Goal: Find specific page/section: Find specific page/section

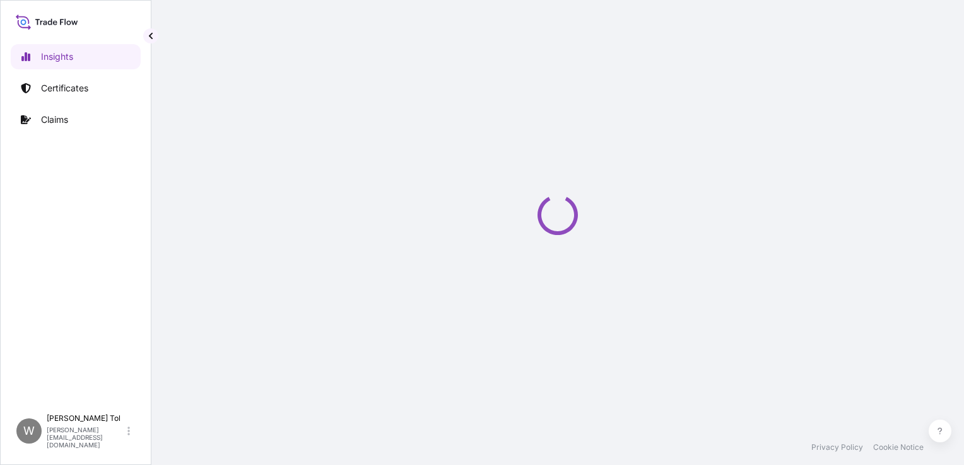
select select "2025"
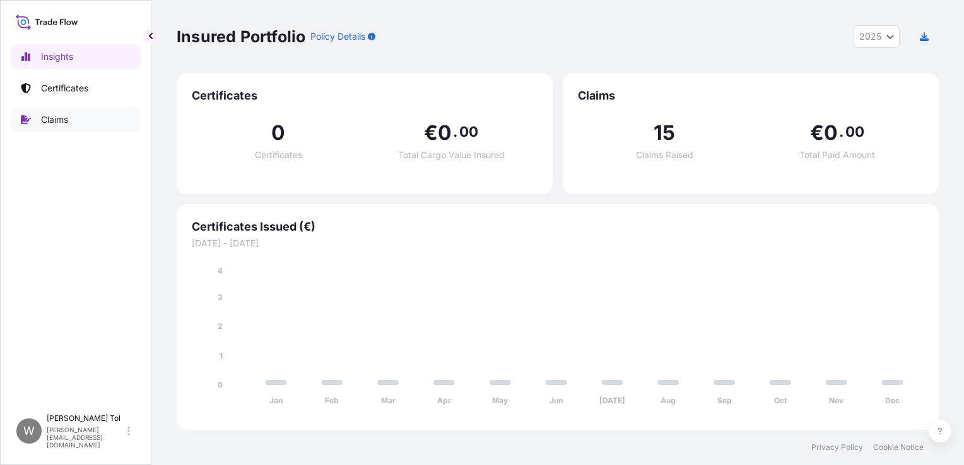
click at [60, 118] on p "Claims" at bounding box center [54, 120] width 27 height 13
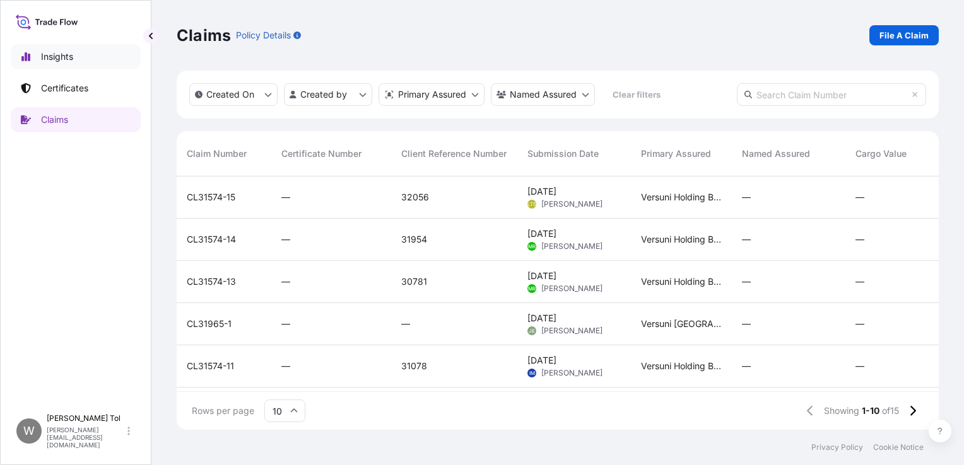
click at [40, 55] on link "Insights" at bounding box center [76, 56] width 130 height 25
select select "2025"
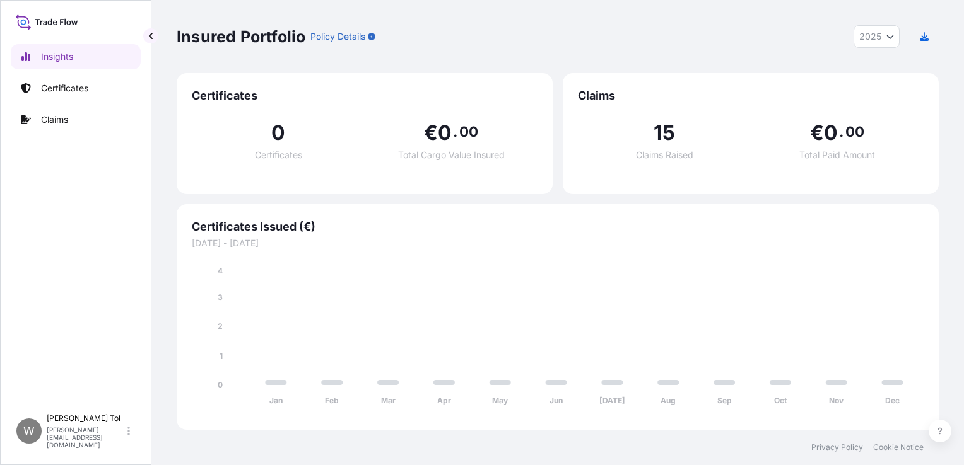
click at [705, 140] on div "15 Claims Raised" at bounding box center [664, 141] width 173 height 37
click at [686, 142] on div "15 Claims Raised" at bounding box center [664, 141] width 173 height 37
click at [674, 143] on div "15 Claims Raised" at bounding box center [664, 141] width 173 height 37
click at [82, 120] on link "Claims" at bounding box center [76, 119] width 130 height 25
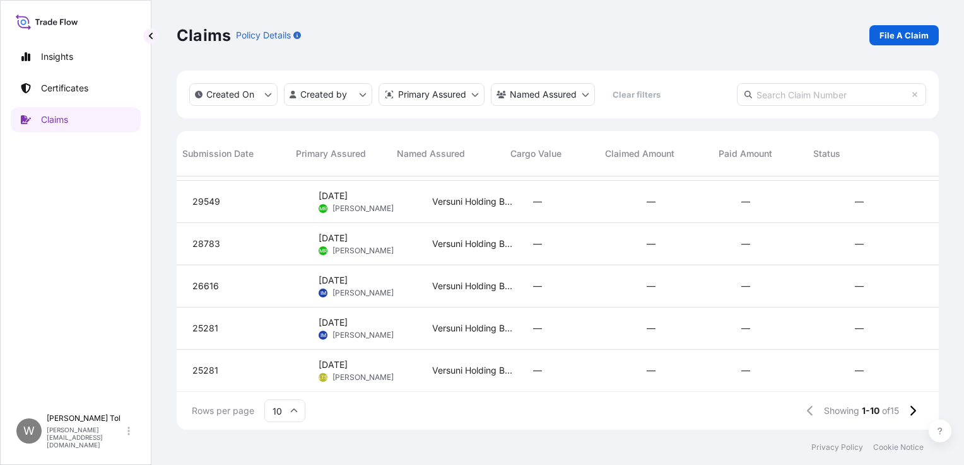
scroll to position [216, 345]
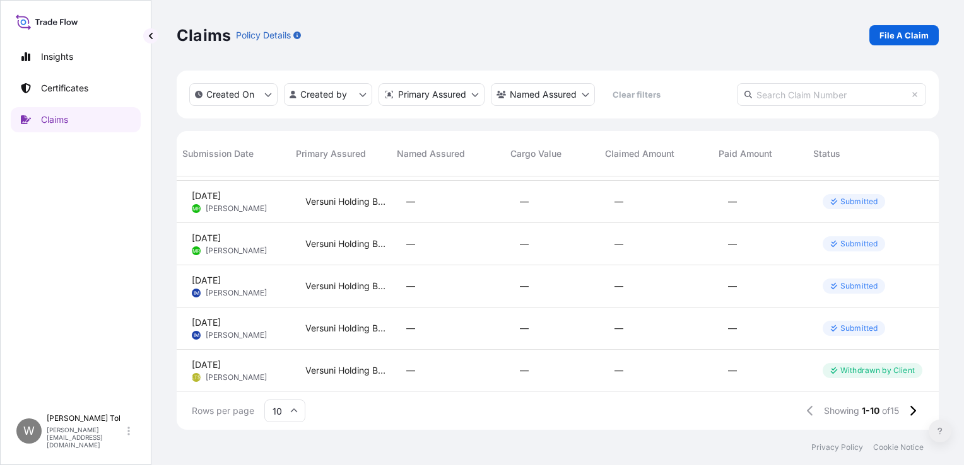
click at [933, 431] on button at bounding box center [939, 431] width 23 height 23
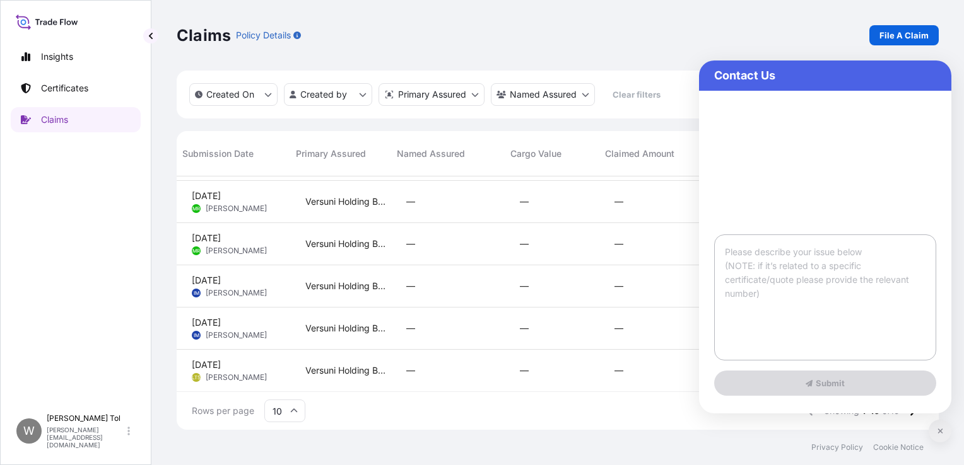
click at [933, 431] on button at bounding box center [939, 431] width 23 height 23
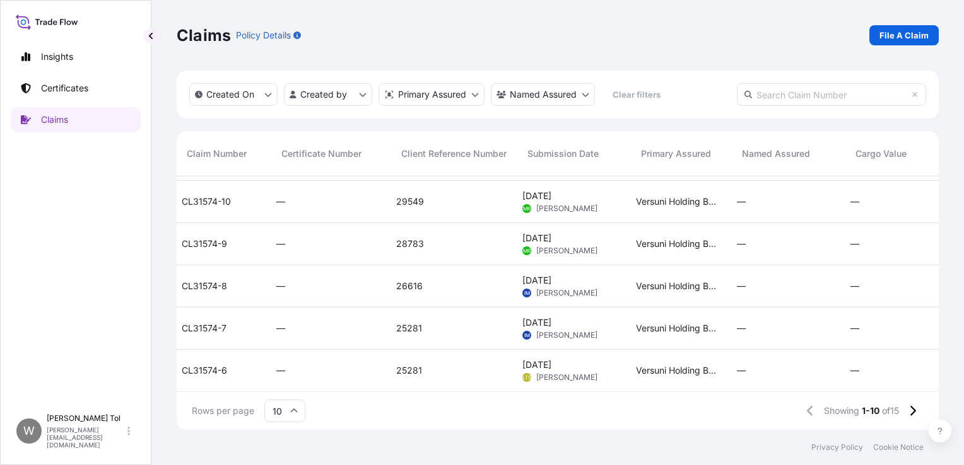
scroll to position [216, 0]
